Goal: Information Seeking & Learning: Learn about a topic

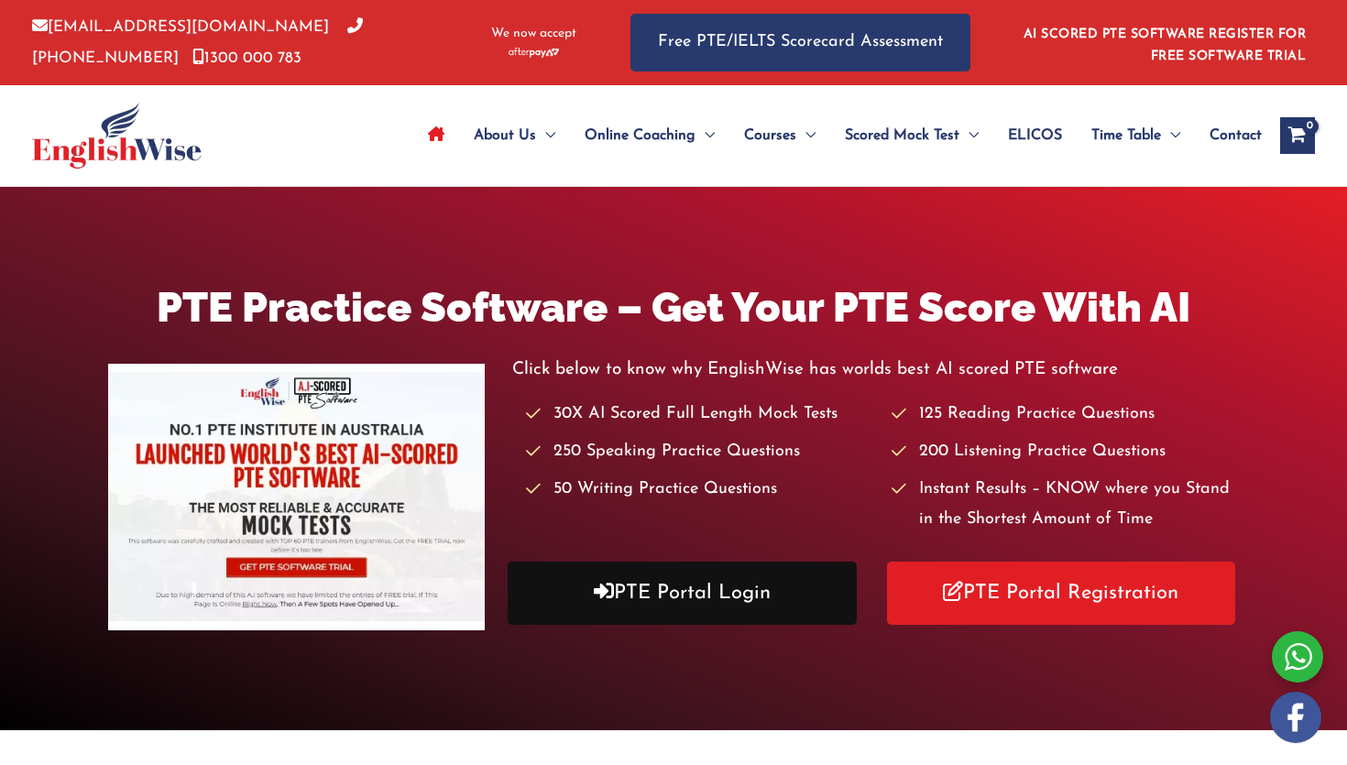
click at [644, 604] on link "PTE Portal Login" at bounding box center [682, 593] width 349 height 63
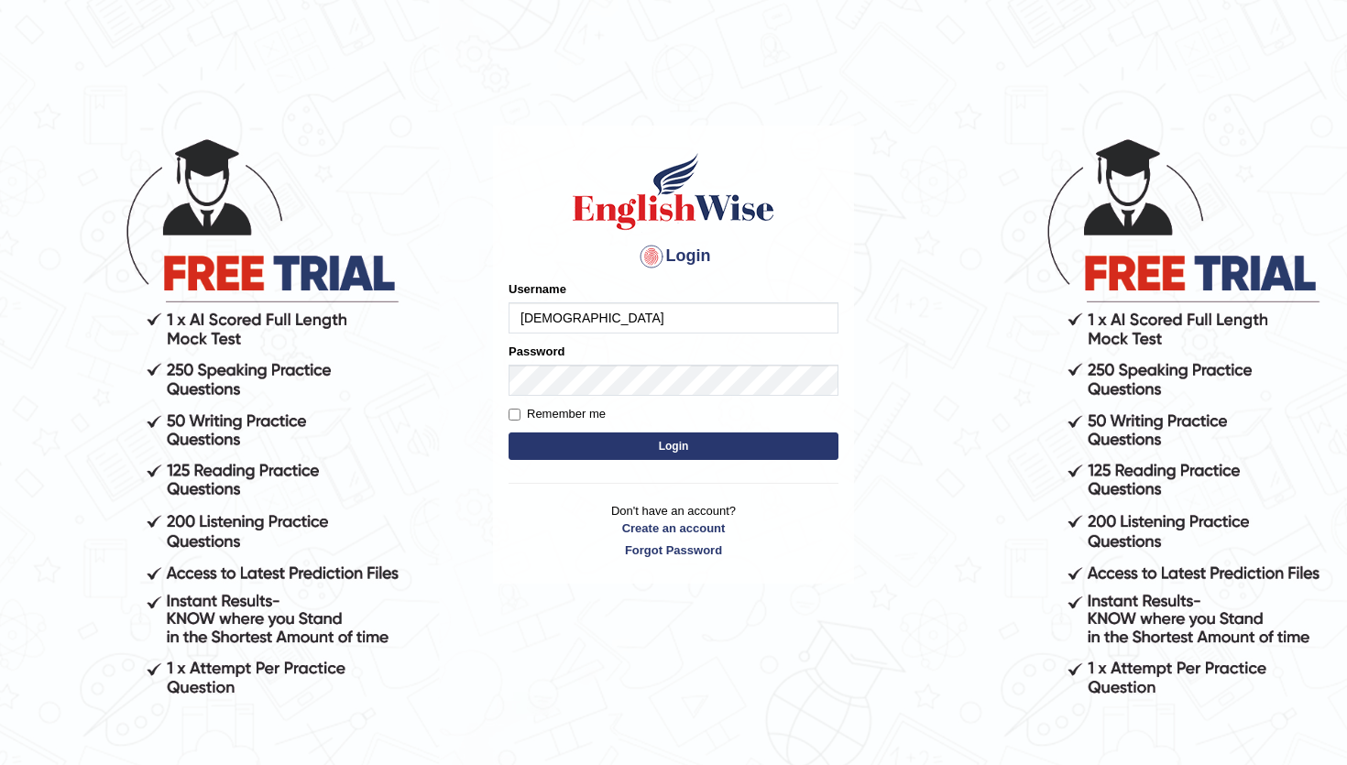
type input "abhiew"
click at [710, 440] on button "Login" at bounding box center [674, 446] width 330 height 27
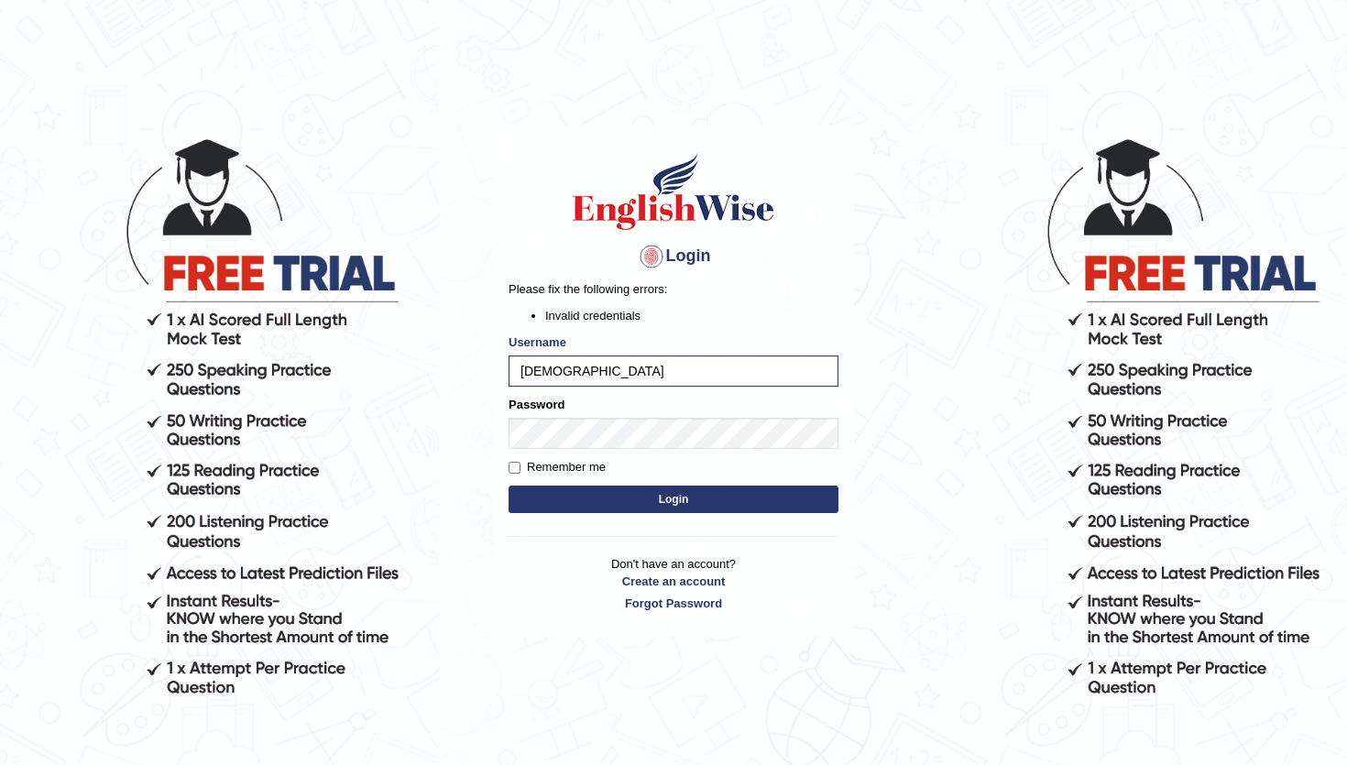
click at [704, 488] on button "Login" at bounding box center [674, 499] width 330 height 27
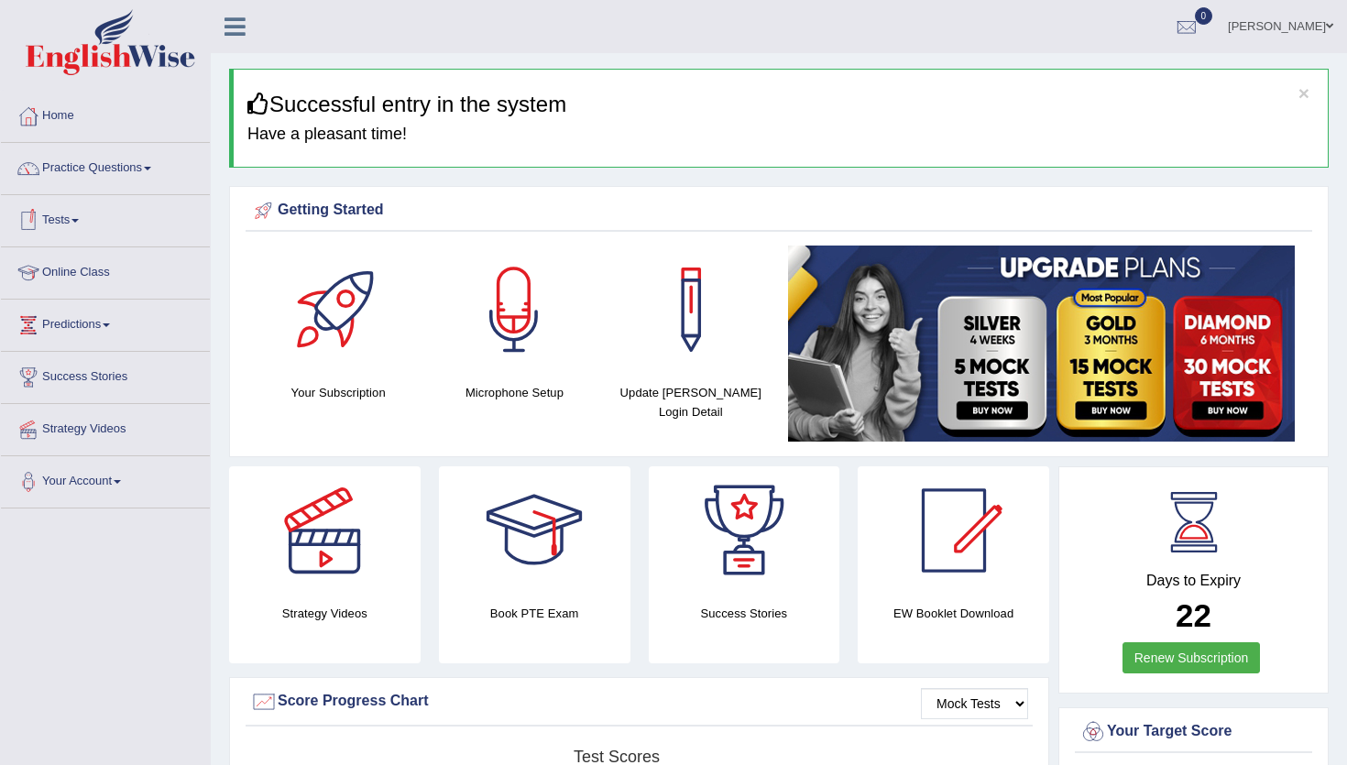
click at [71, 219] on link "Tests" at bounding box center [105, 218] width 209 height 46
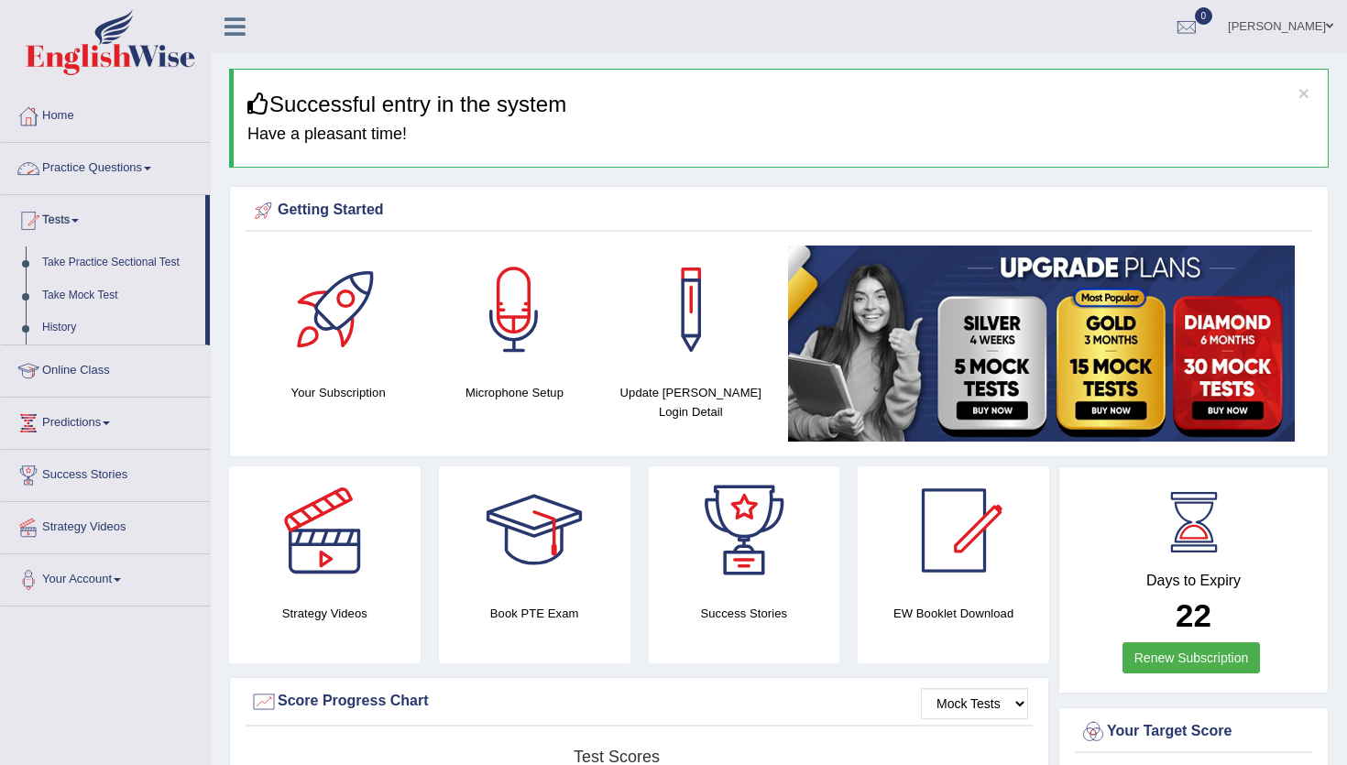
click at [103, 178] on link "Practice Questions" at bounding box center [105, 166] width 209 height 46
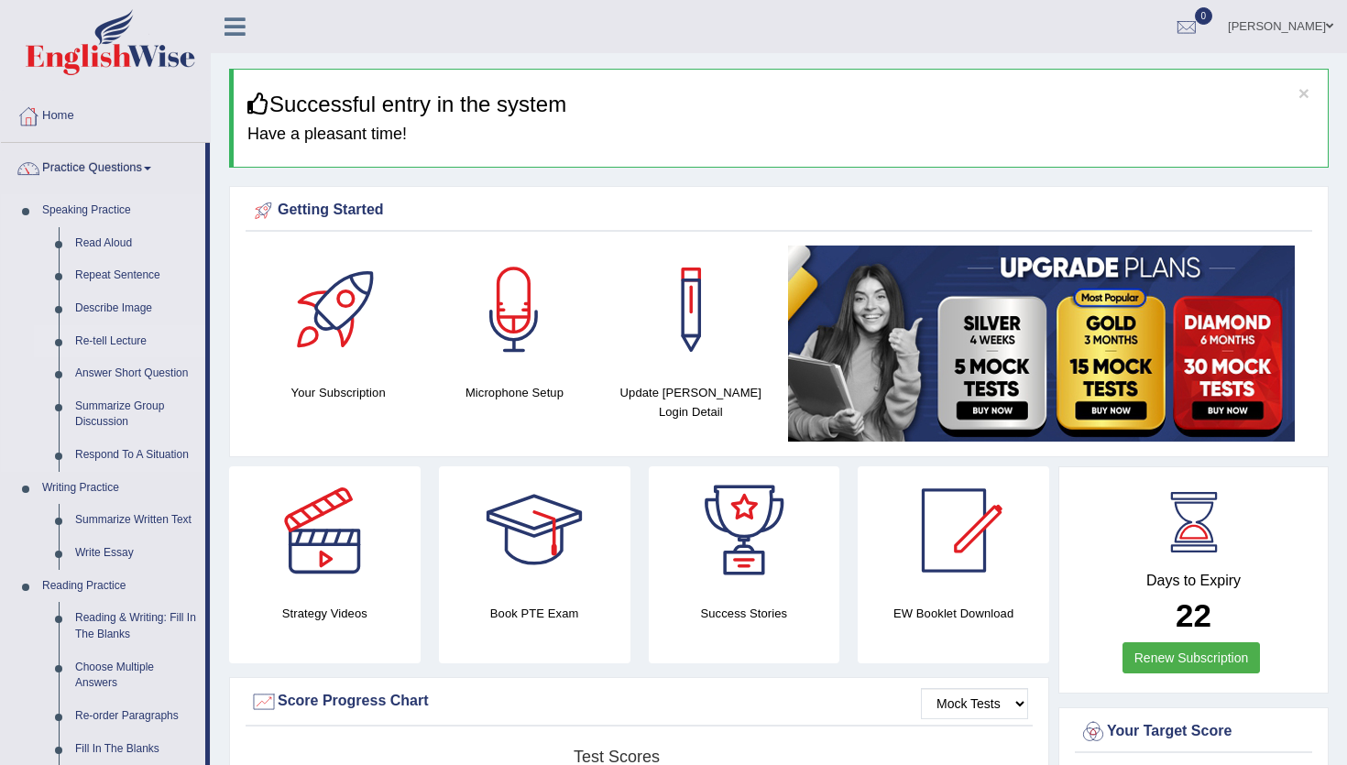
click at [117, 344] on link "Re-tell Lecture" at bounding box center [136, 341] width 138 height 33
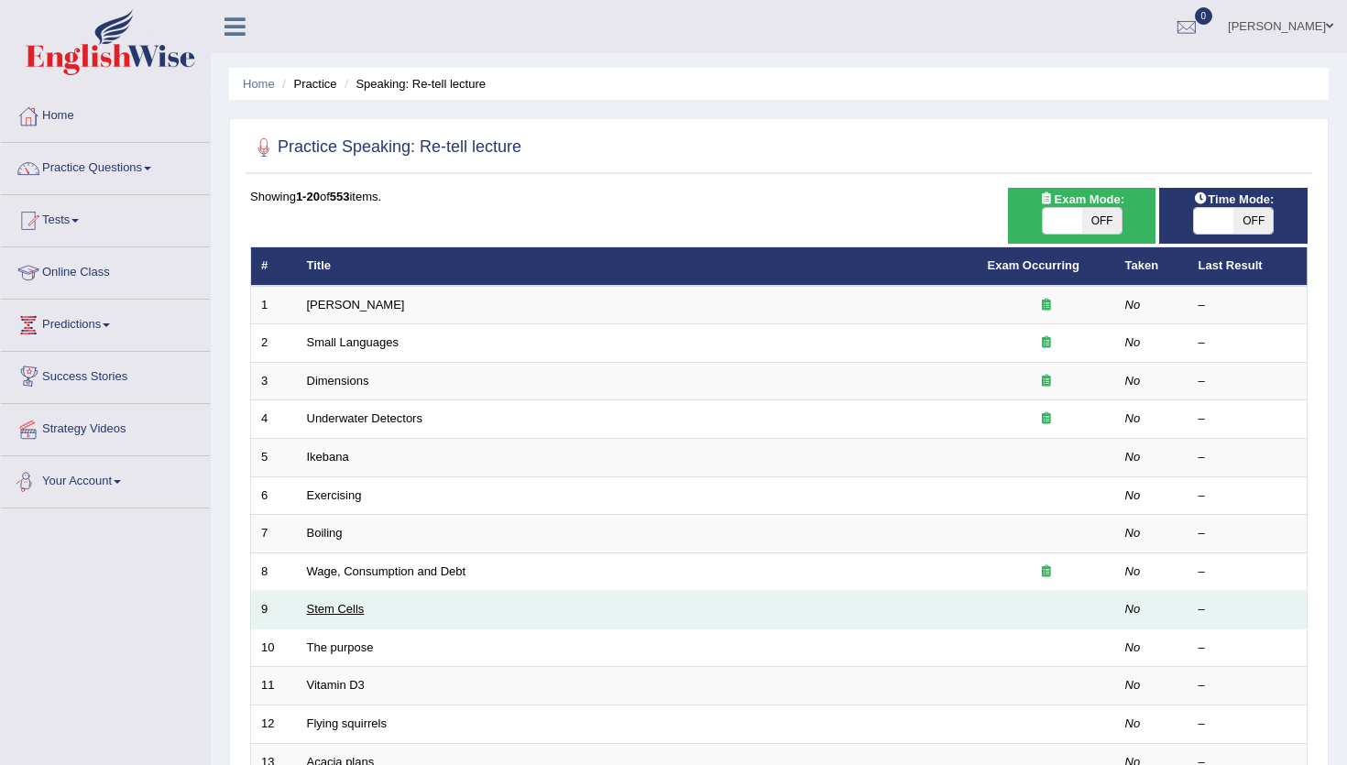
click at [340, 616] on link "Stem Cells" at bounding box center [336, 609] width 58 height 14
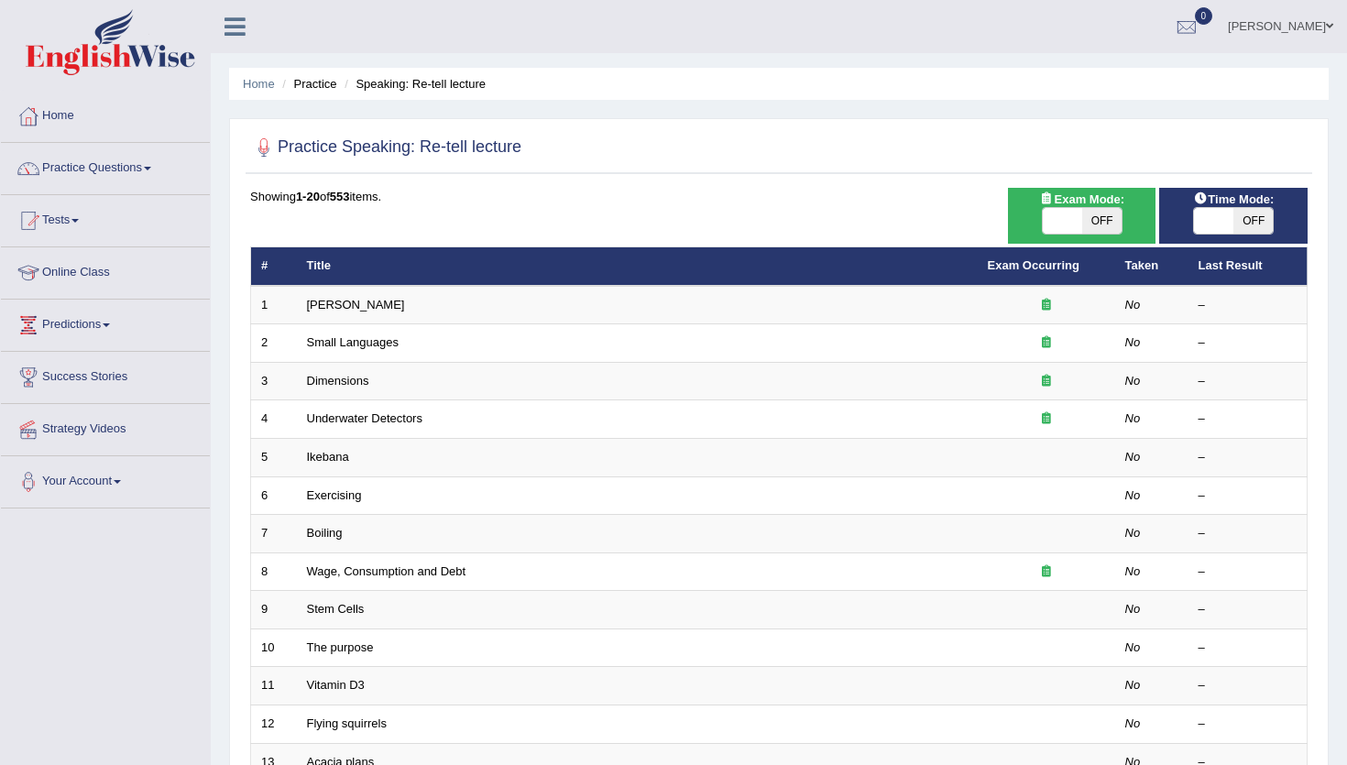
click at [1105, 221] on span "OFF" at bounding box center [1101, 221] width 39 height 26
checkbox input "true"
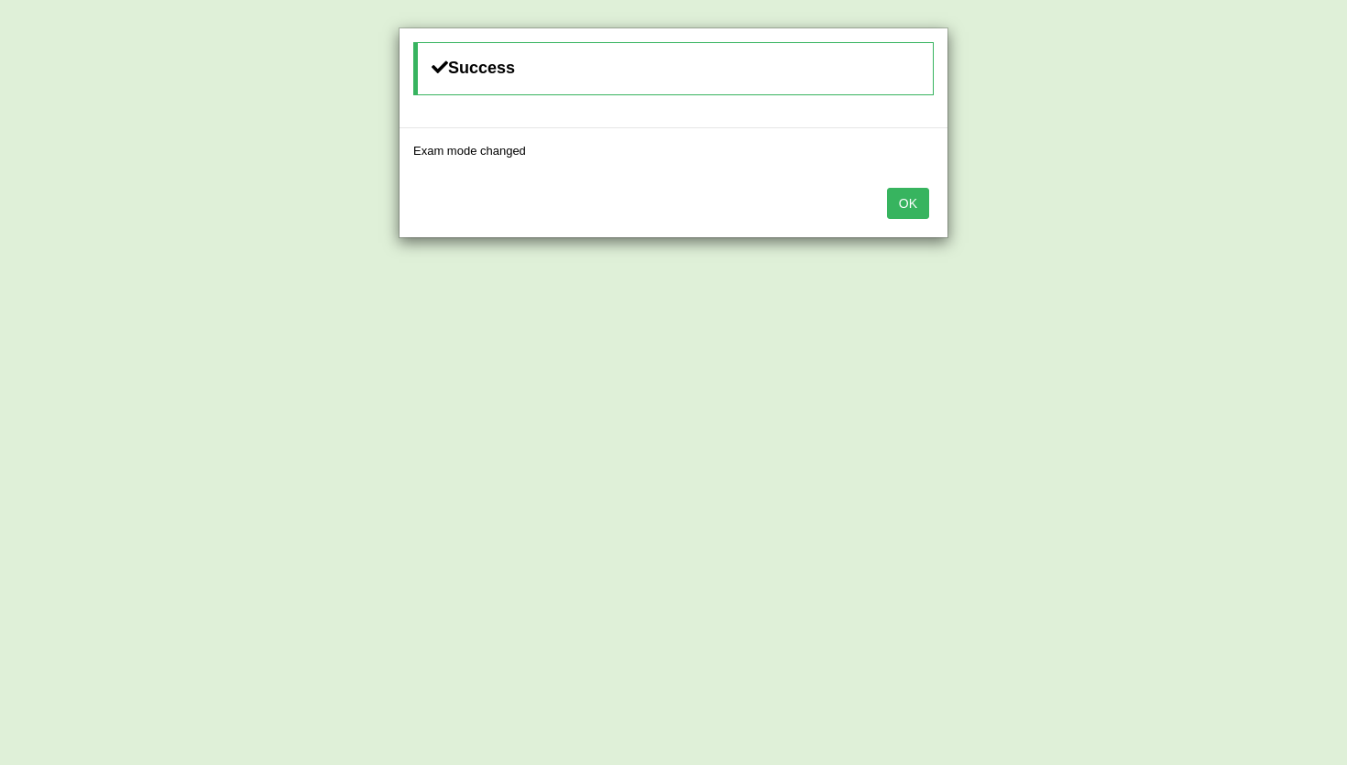
click at [915, 199] on button "OK" at bounding box center [908, 203] width 42 height 31
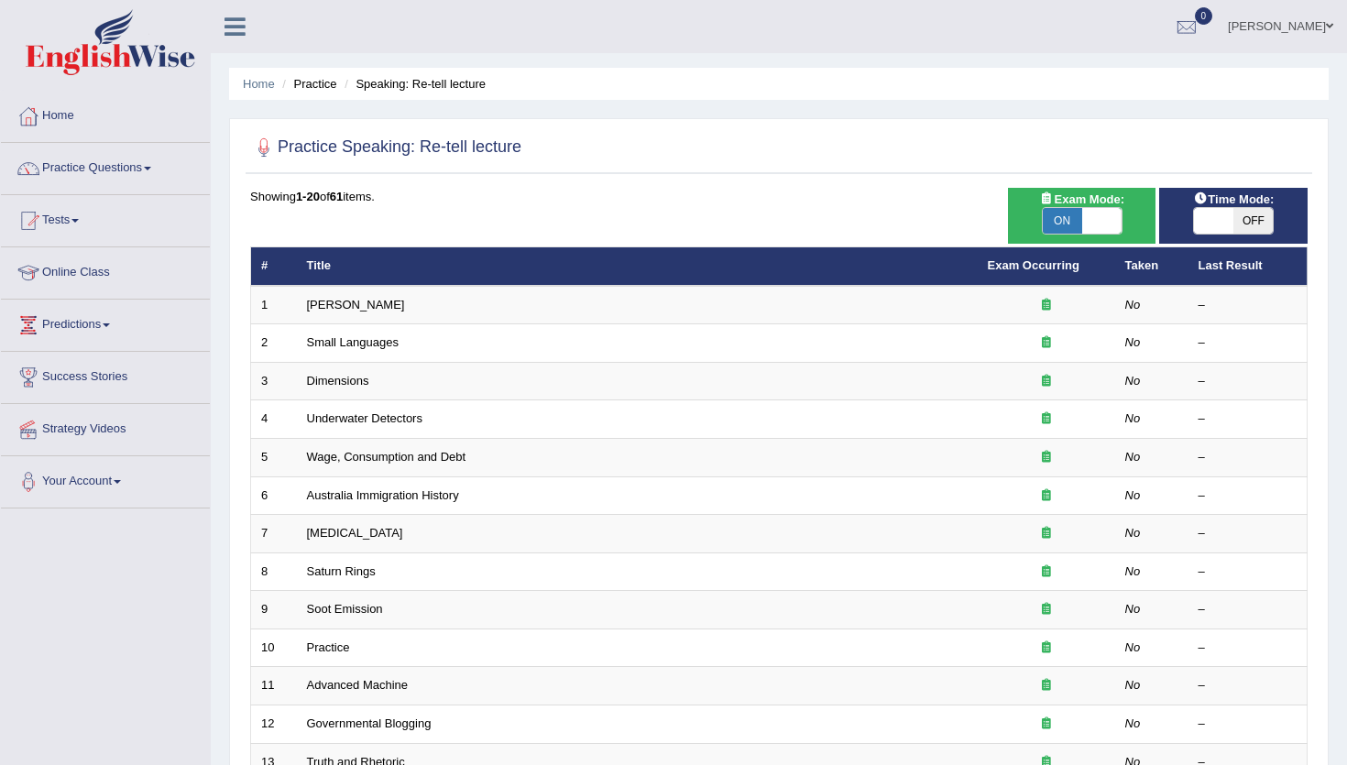
click at [1257, 230] on span "OFF" at bounding box center [1252, 221] width 39 height 26
checkbox input "true"
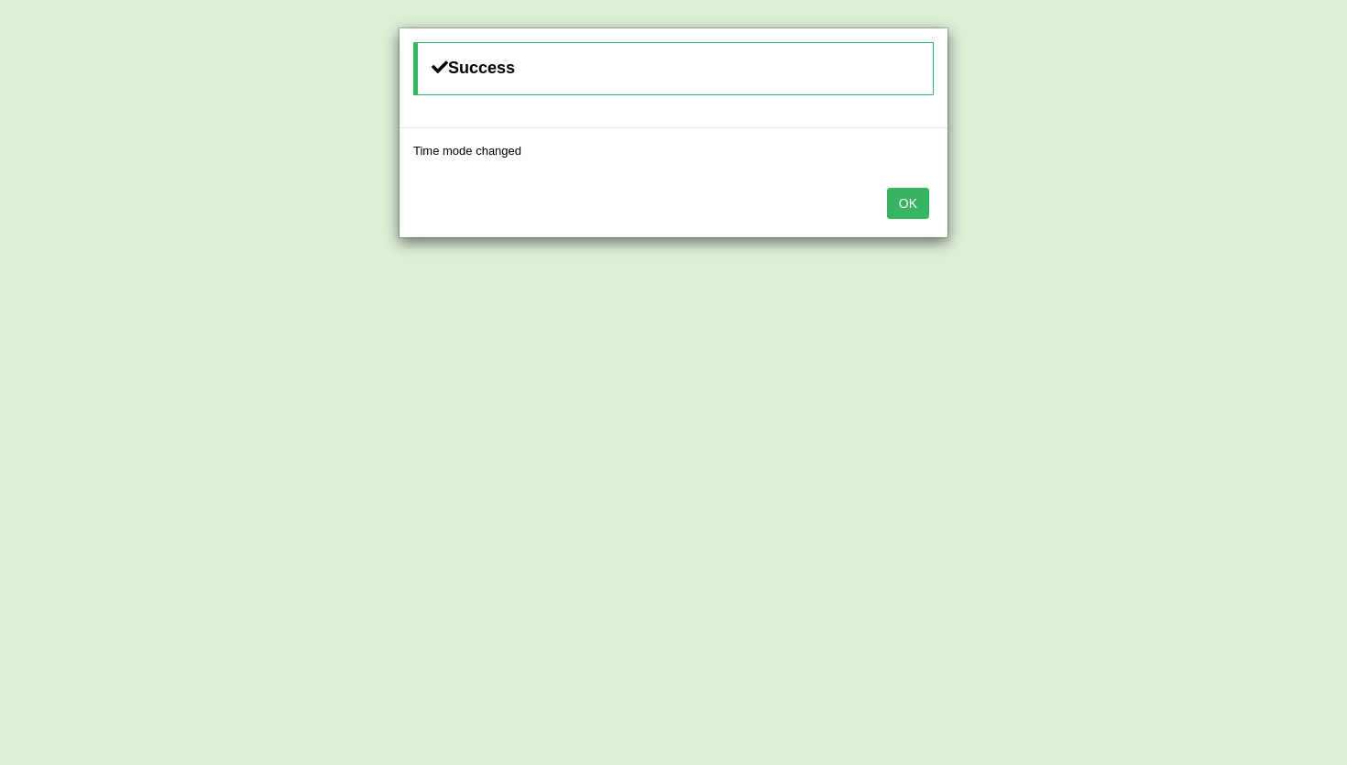
click at [909, 203] on button "OK" at bounding box center [908, 203] width 42 height 31
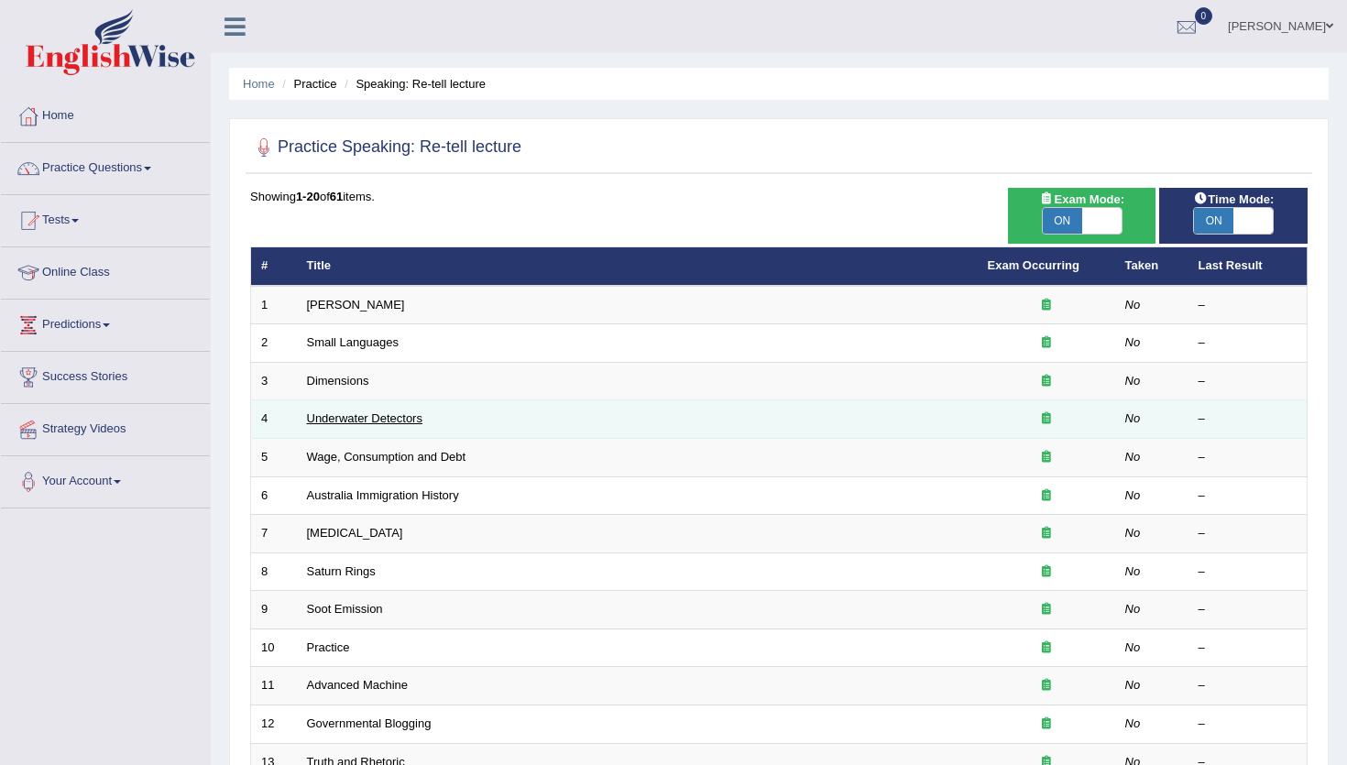
click at [353, 419] on link "Underwater Detectors" at bounding box center [364, 418] width 115 height 14
click at [352, 427] on td "Underwater Detectors" at bounding box center [637, 419] width 681 height 38
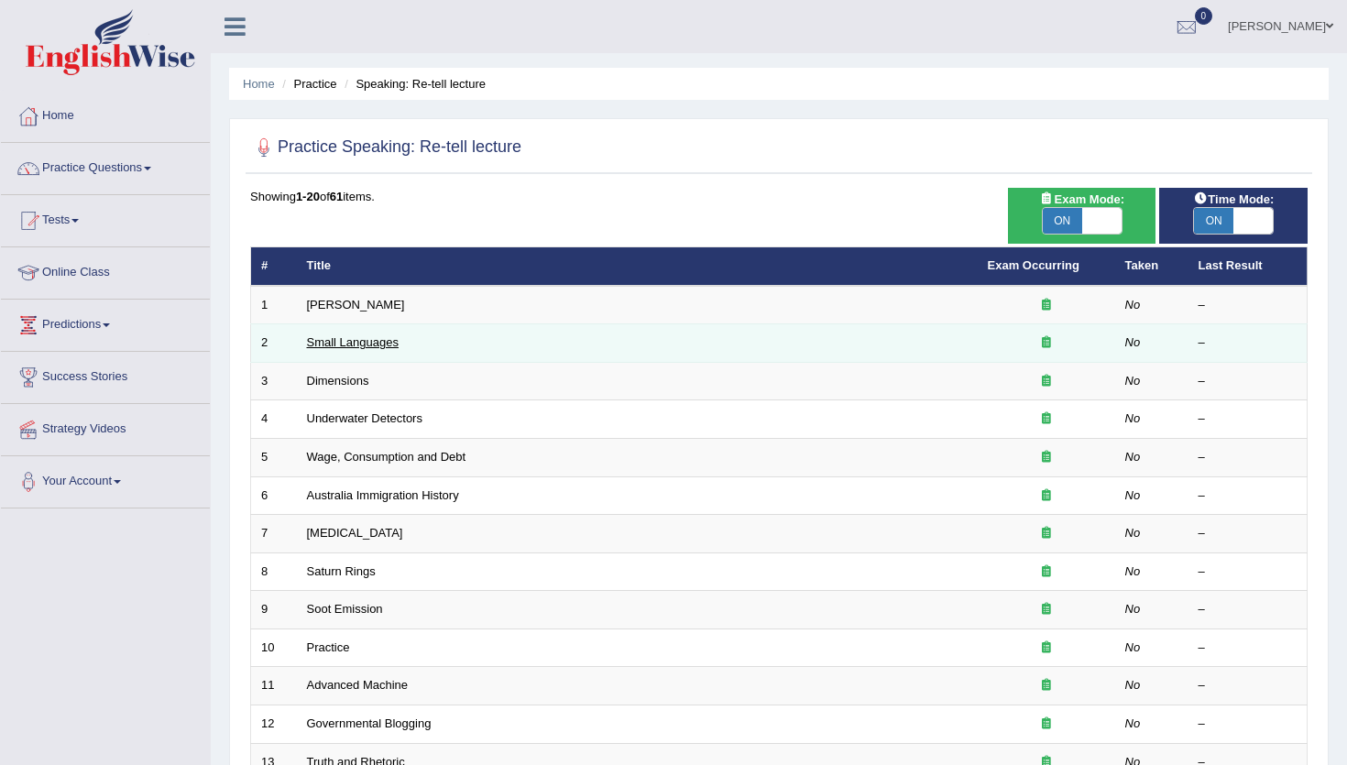
click at [361, 347] on link "Small Languages" at bounding box center [353, 342] width 92 height 14
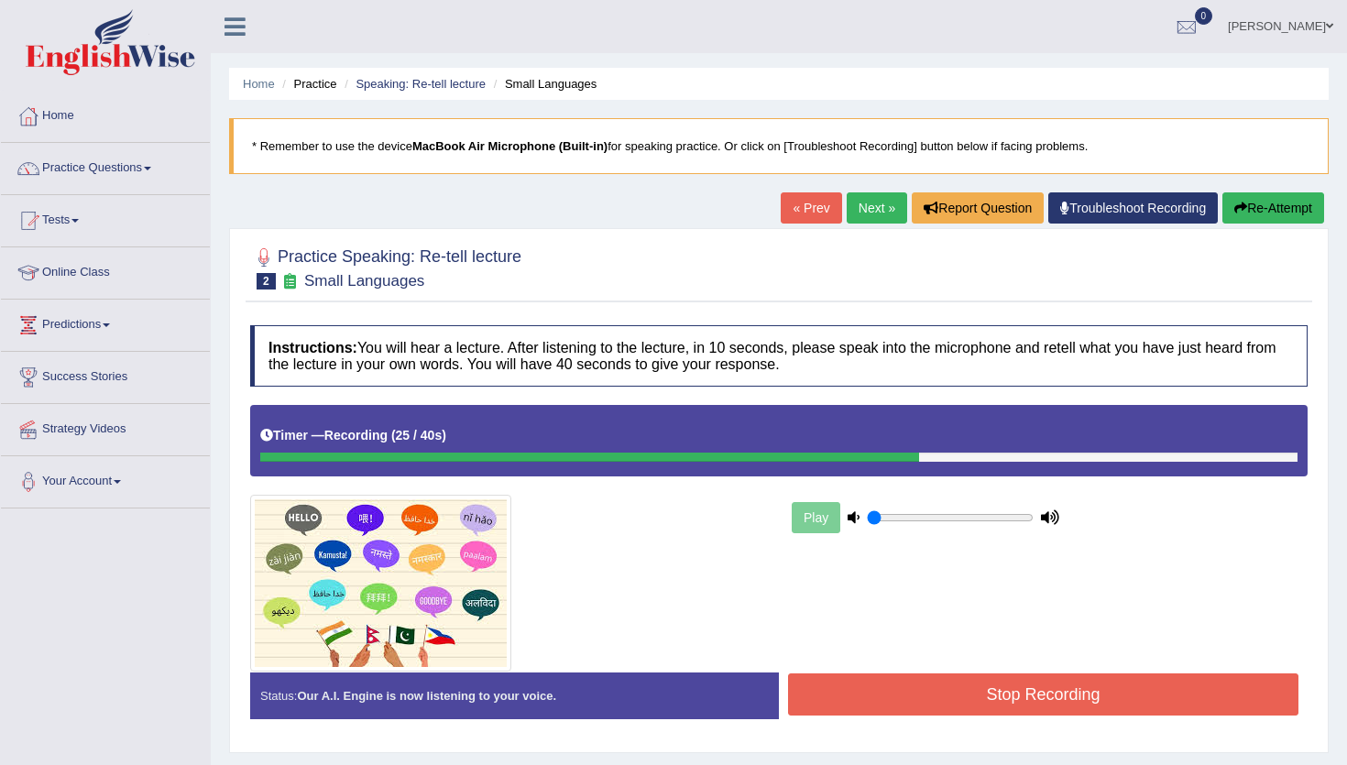
click at [932, 706] on button "Stop Recording" at bounding box center [1043, 695] width 510 height 42
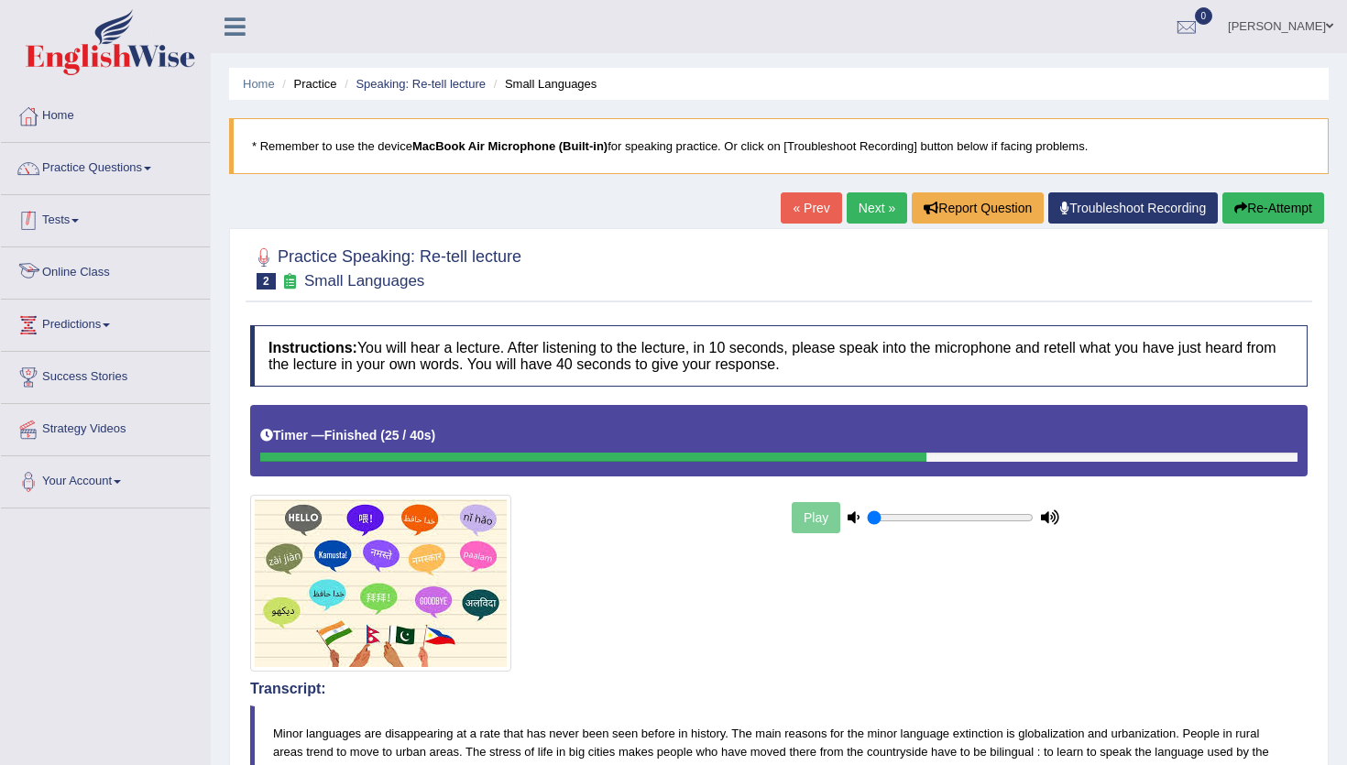
click at [68, 217] on link "Tests" at bounding box center [105, 218] width 209 height 46
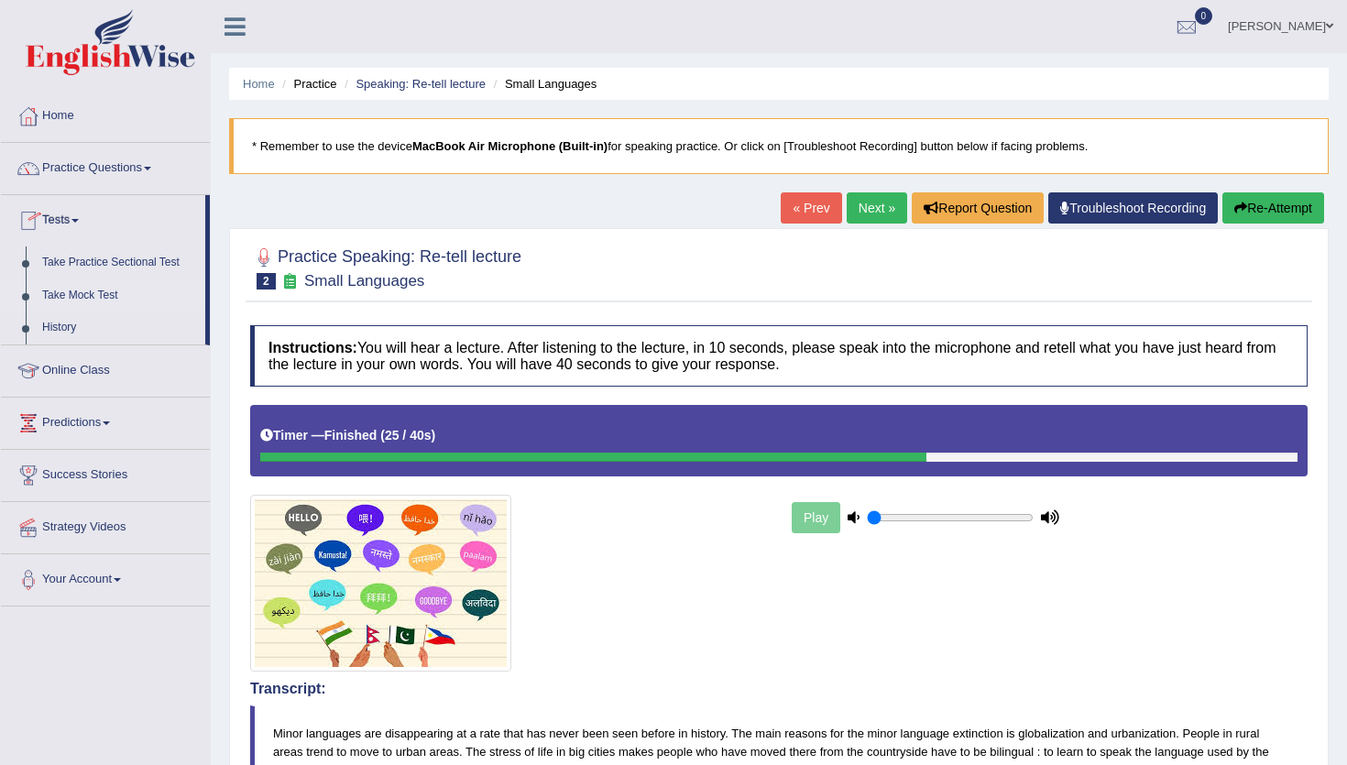
click at [113, 301] on link "Take Mock Test" at bounding box center [119, 295] width 171 height 33
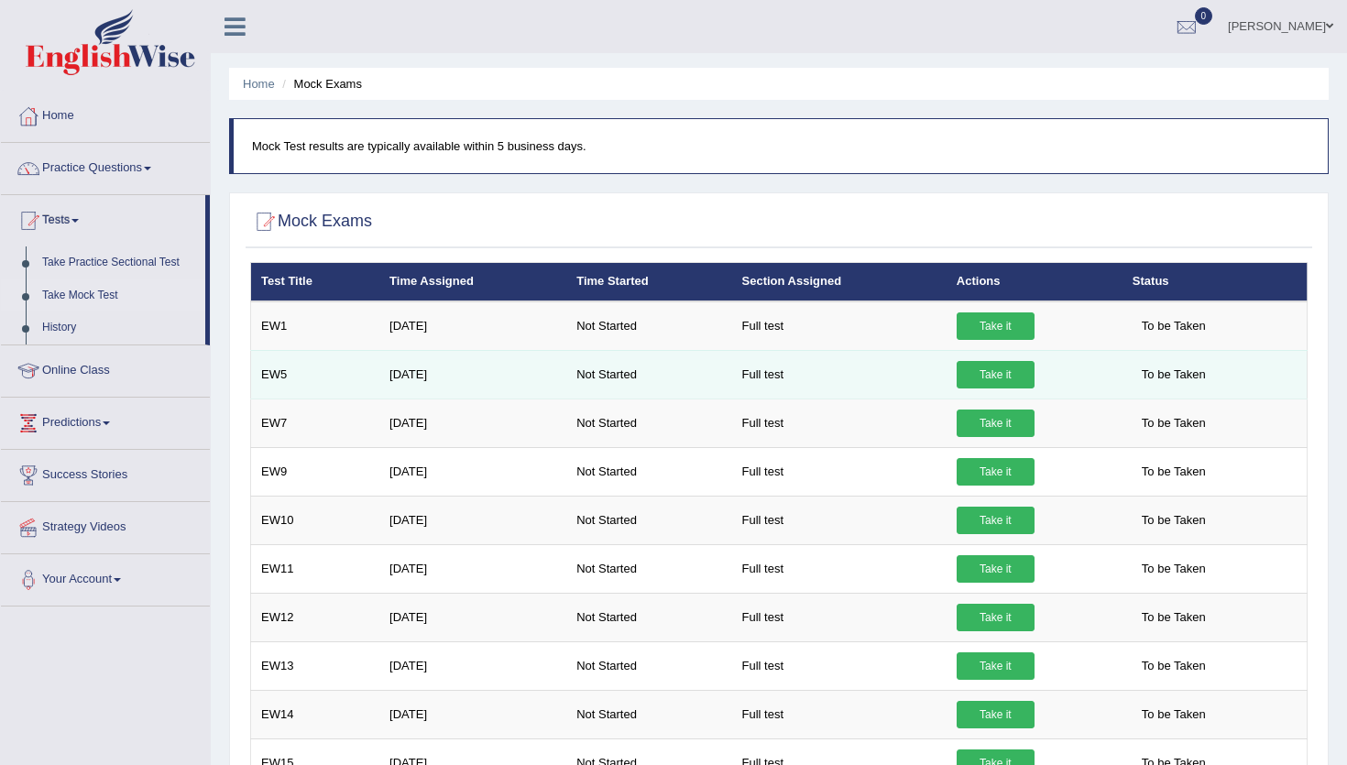
click at [992, 372] on link "Take it" at bounding box center [996, 374] width 78 height 27
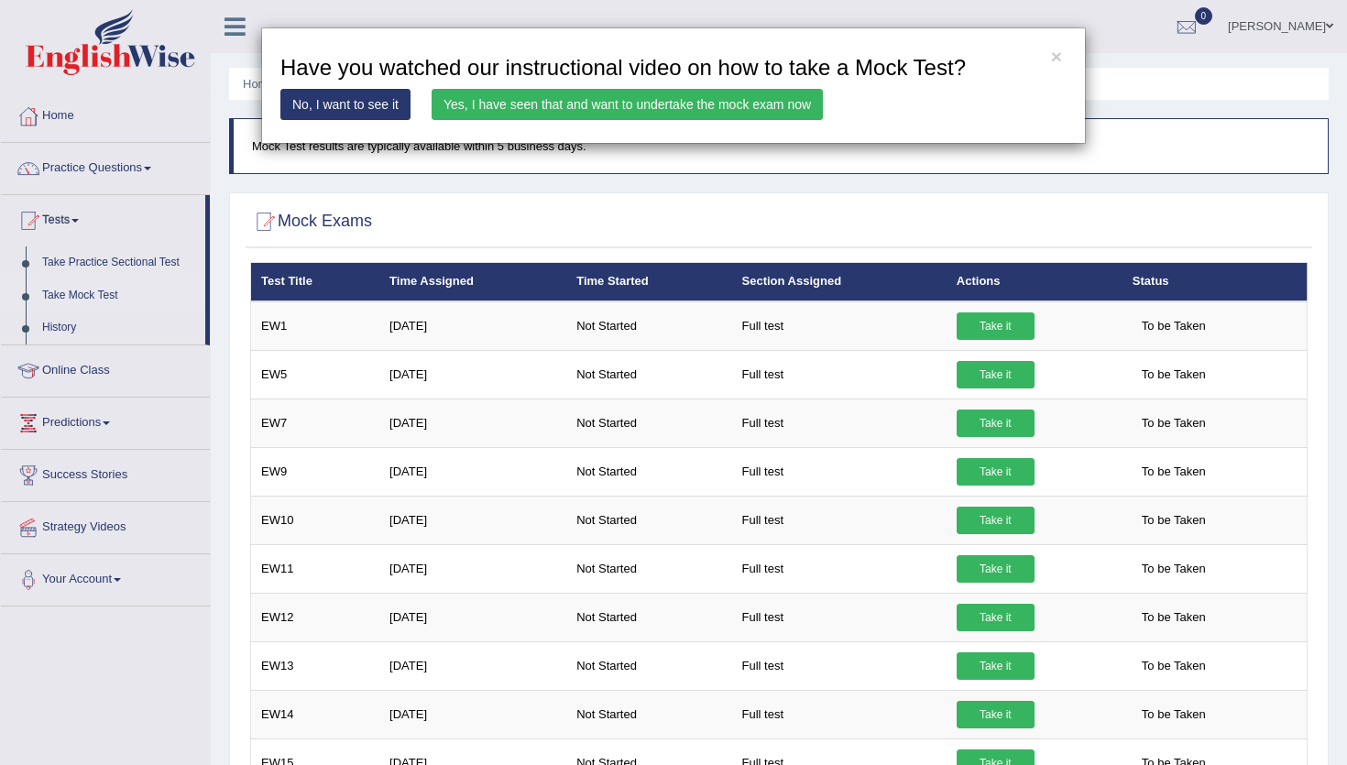
click at [707, 110] on link "Yes, I have seen that and want to undertake the mock exam now" at bounding box center [627, 104] width 391 height 31
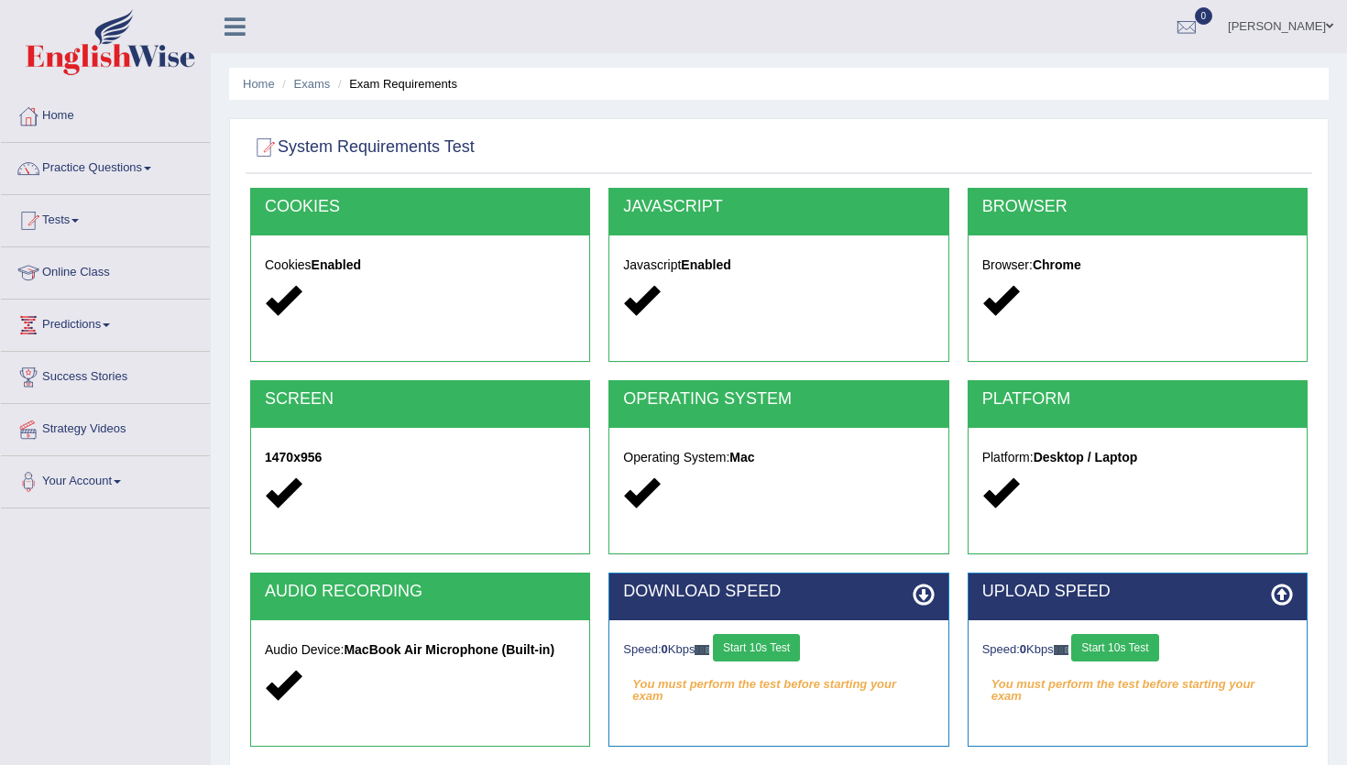
click at [788, 648] on button "Start 10s Test" at bounding box center [756, 647] width 87 height 27
click at [1154, 641] on button "Start 10s Test" at bounding box center [1114, 647] width 87 height 27
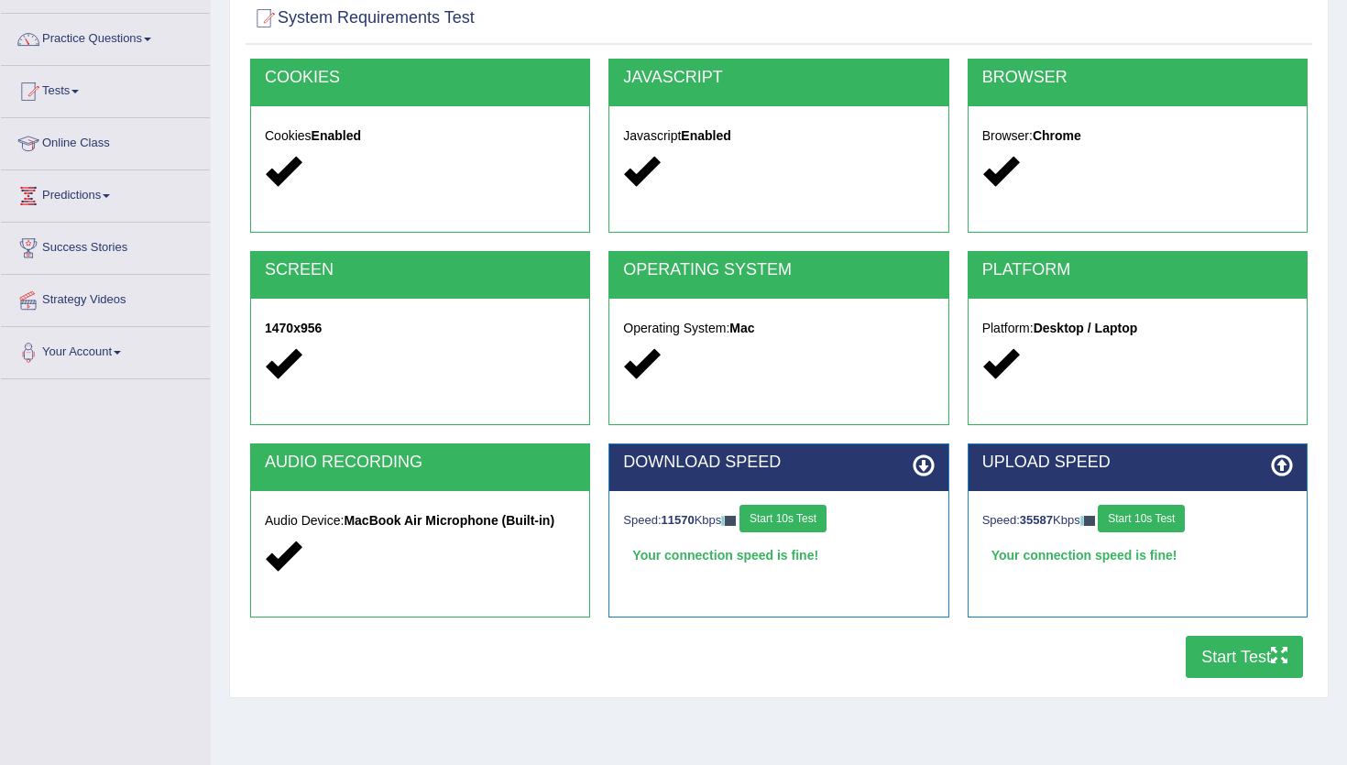
scroll to position [140, 0]
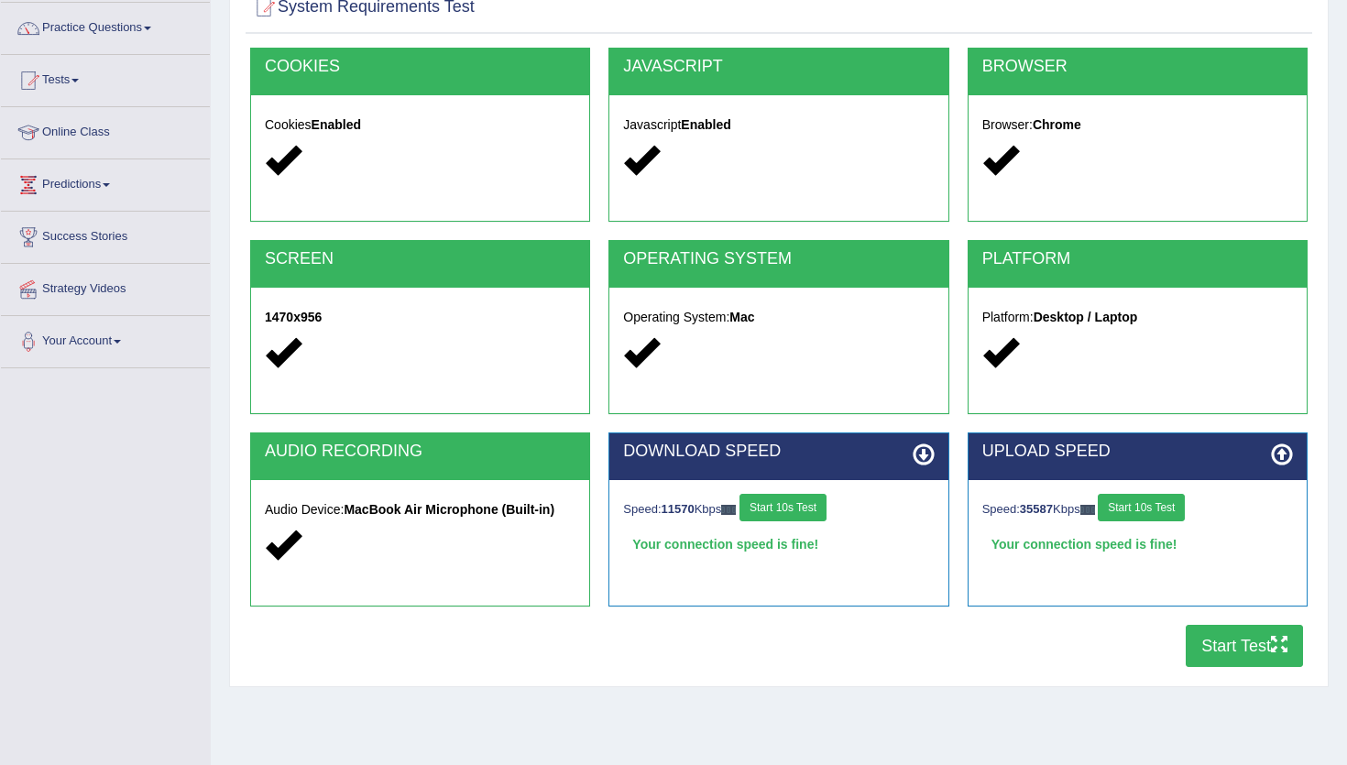
click at [1230, 647] on button "Start Test" at bounding box center [1244, 646] width 117 height 42
